Goal: Task Accomplishment & Management: Manage account settings

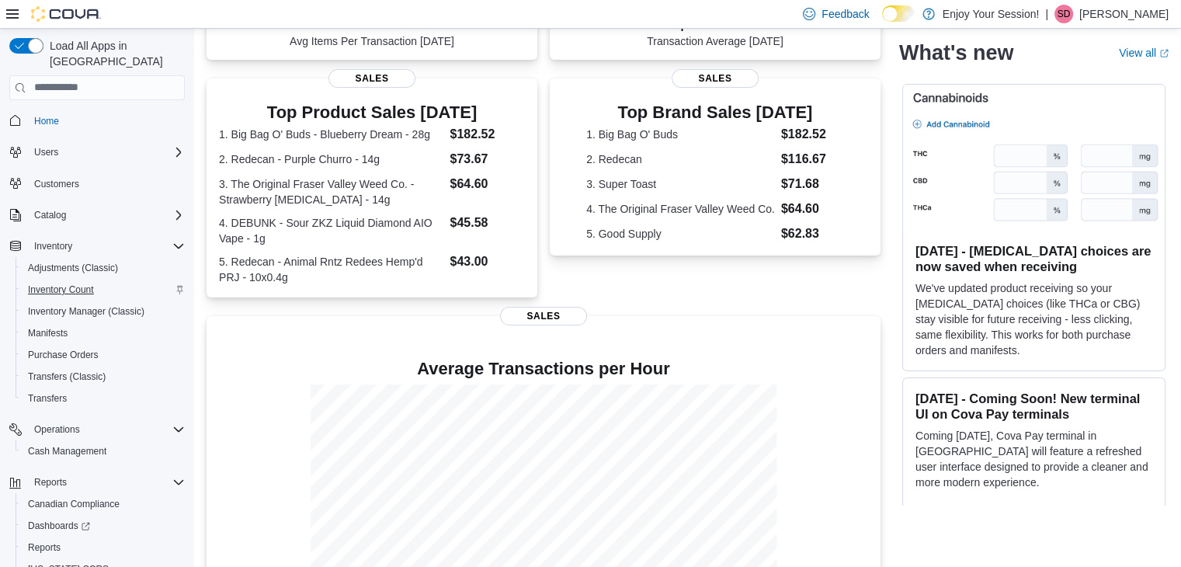
scroll to position [233, 0]
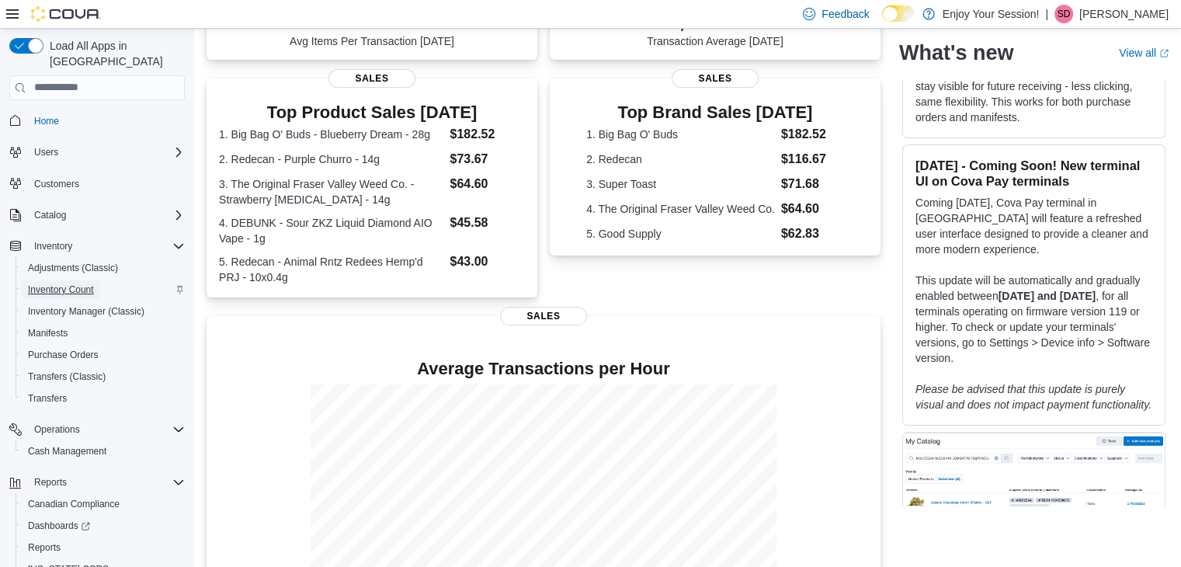
click at [67, 283] on span "Inventory Count" at bounding box center [61, 289] width 66 height 12
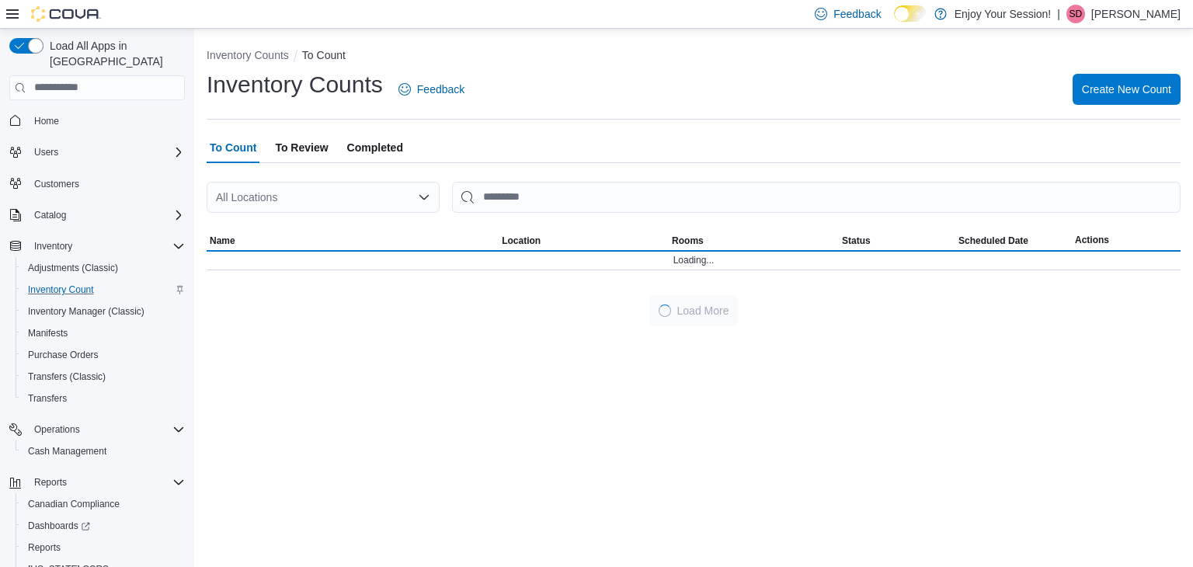
click at [1146, 17] on p "[PERSON_NAME]" at bounding box center [1135, 14] width 89 height 19
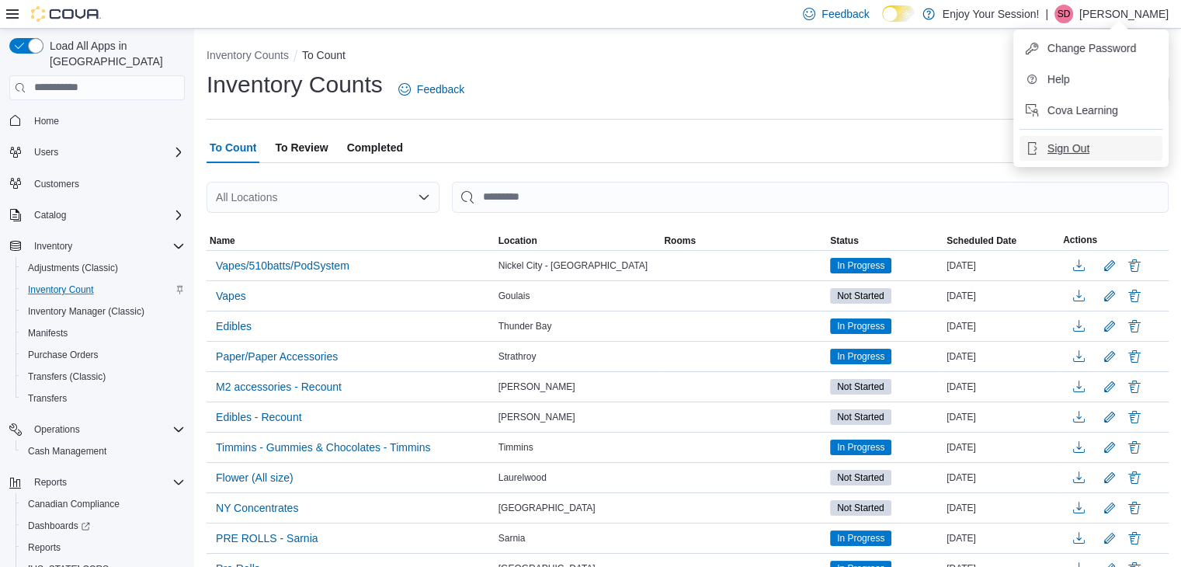
click at [1093, 150] on button "Sign Out" at bounding box center [1091, 148] width 143 height 25
